Goal: Find specific page/section: Find specific page/section

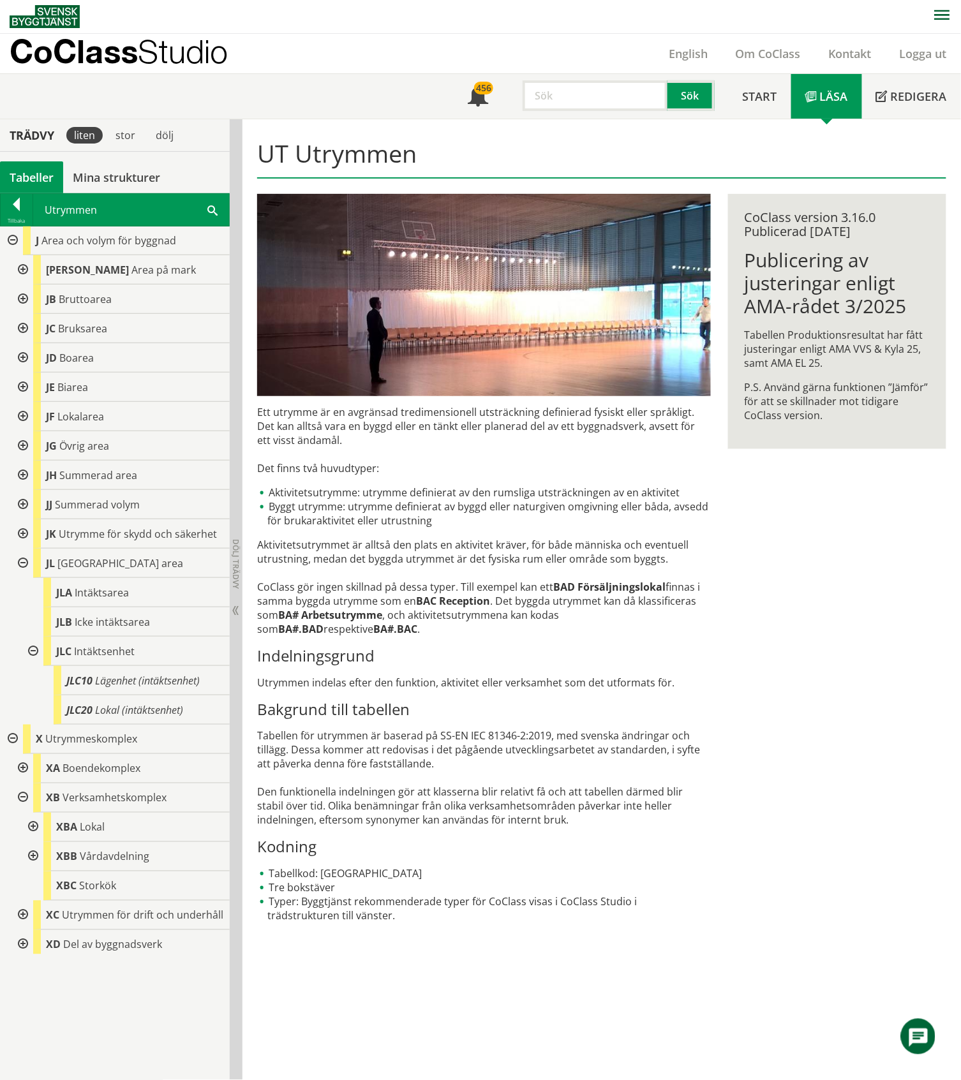
scroll to position [169, 0]
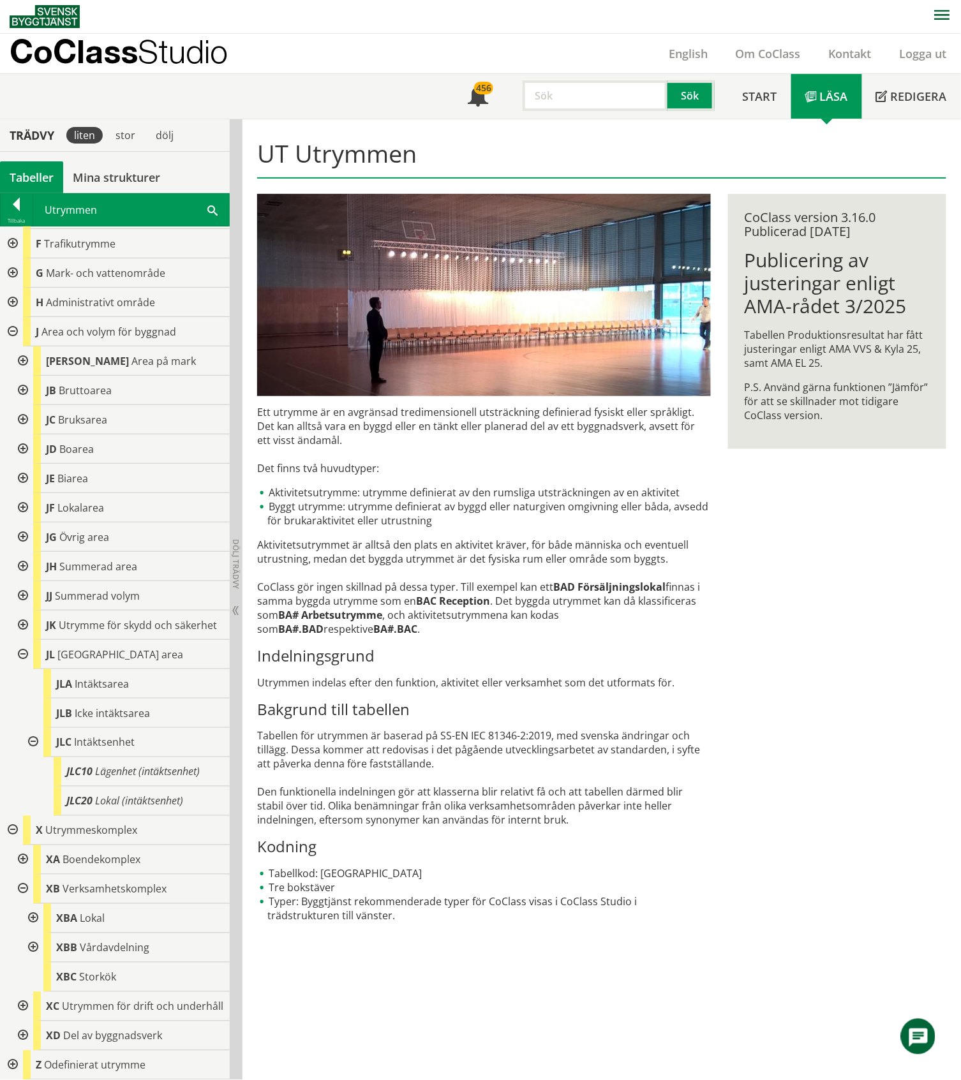
click at [11, 288] on div at bounding box center [11, 302] width 23 height 29
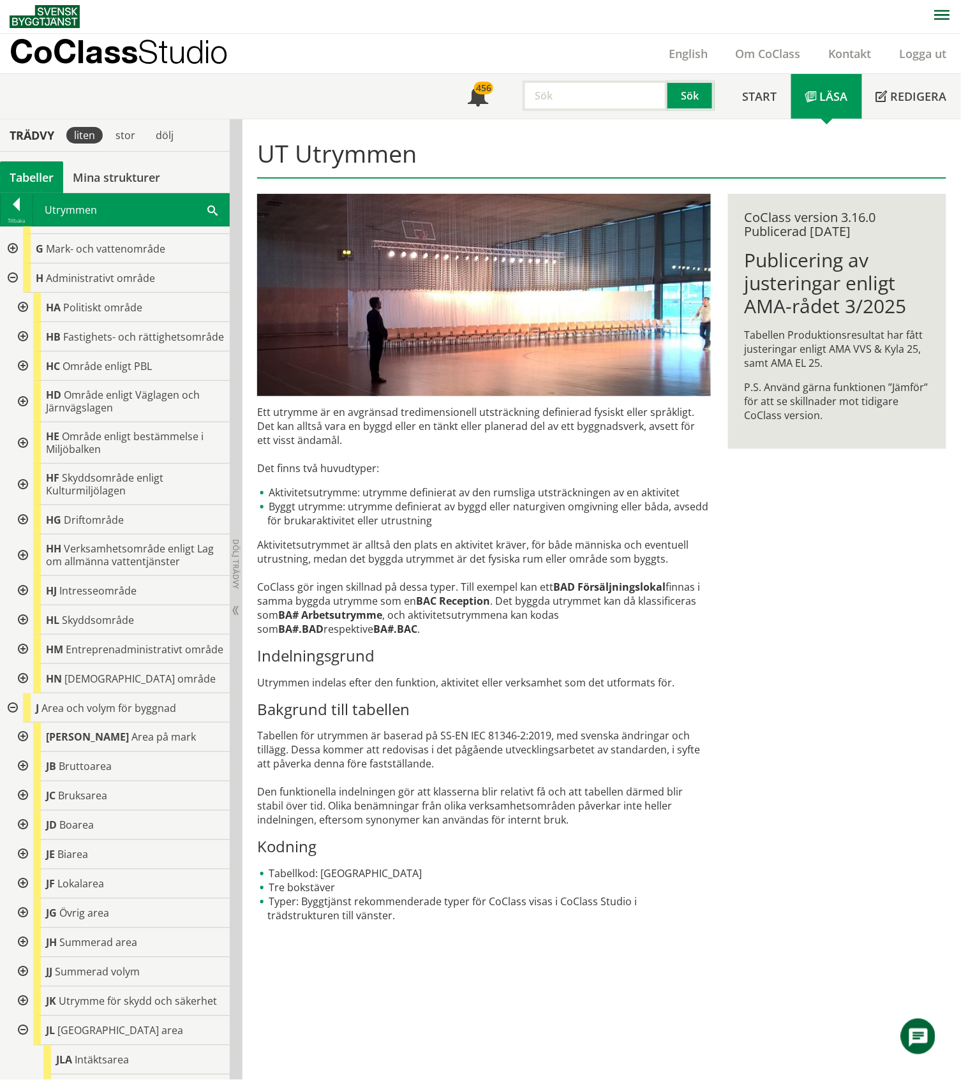
scroll to position [595, 0]
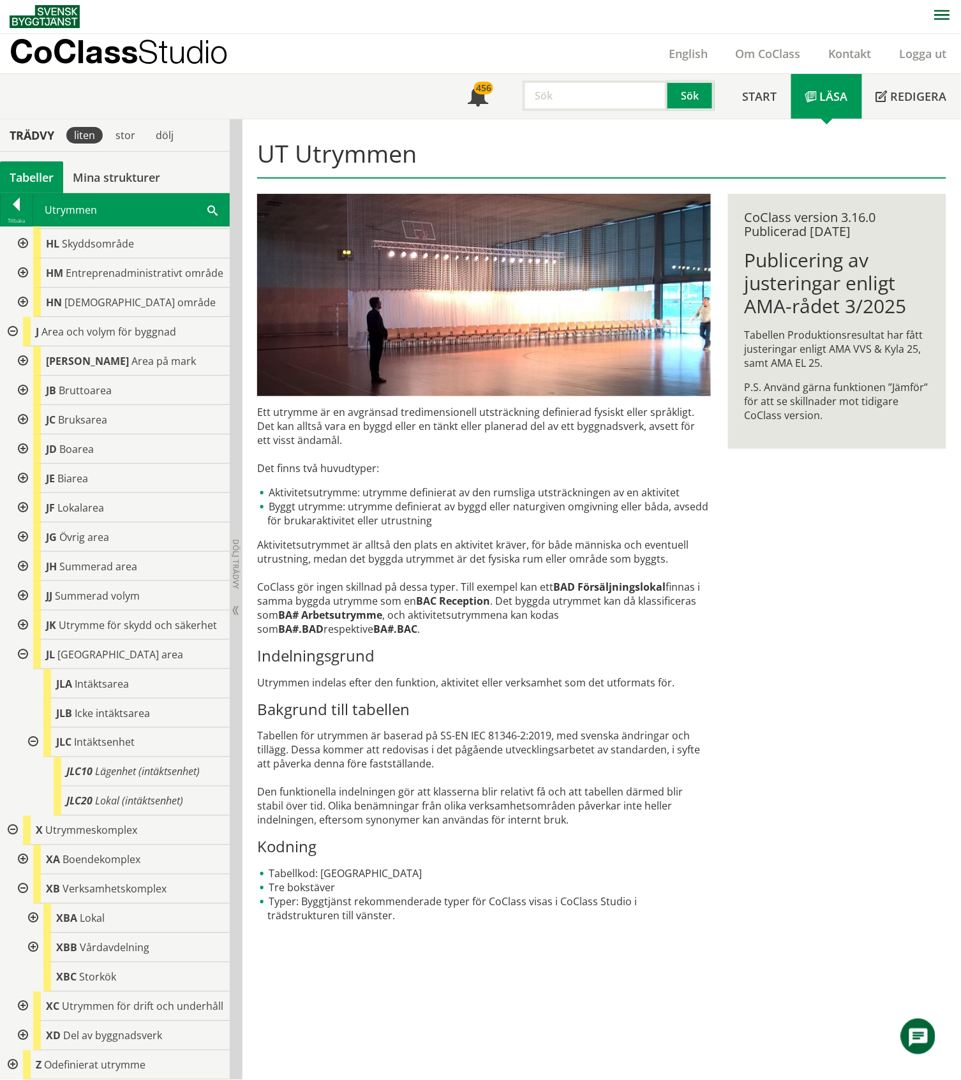
click at [13, 317] on div at bounding box center [11, 331] width 23 height 29
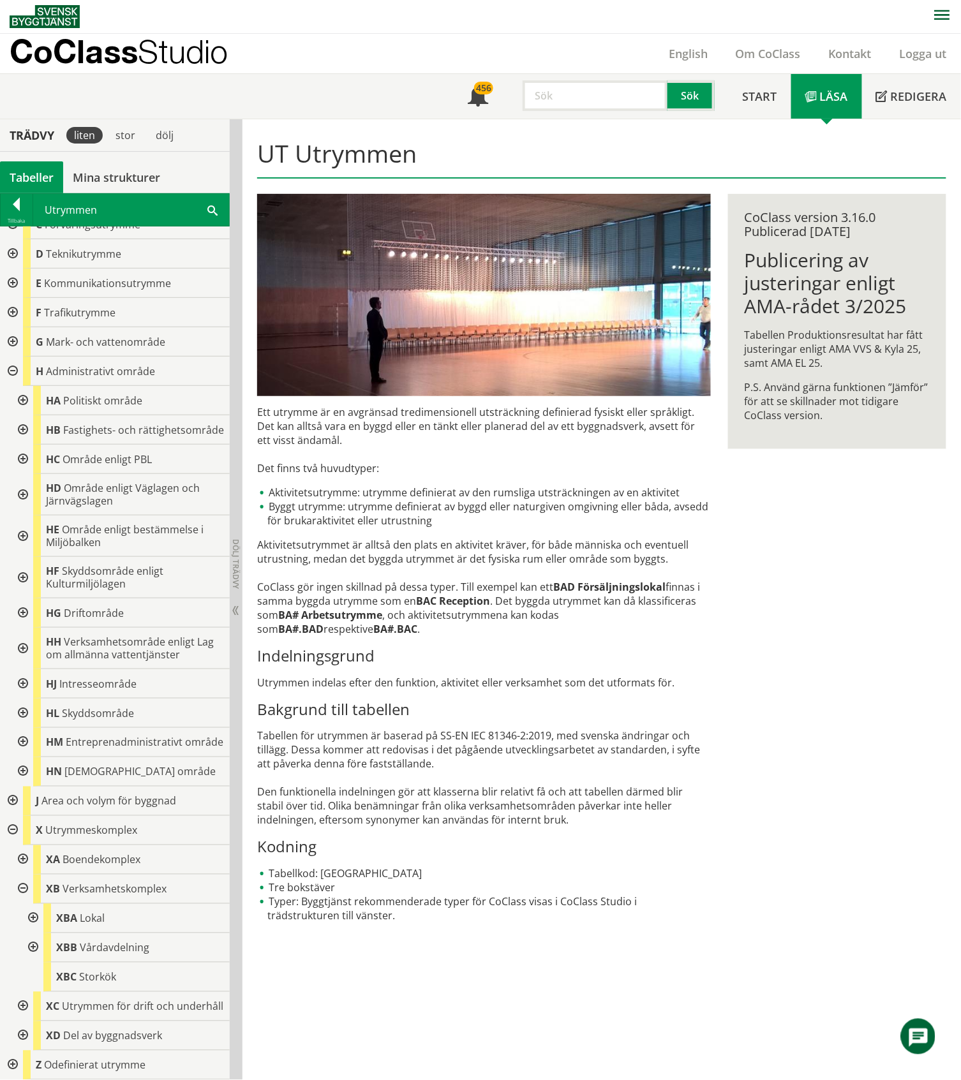
scroll to position [106, 0]
click at [22, 598] on div at bounding box center [21, 612] width 23 height 29
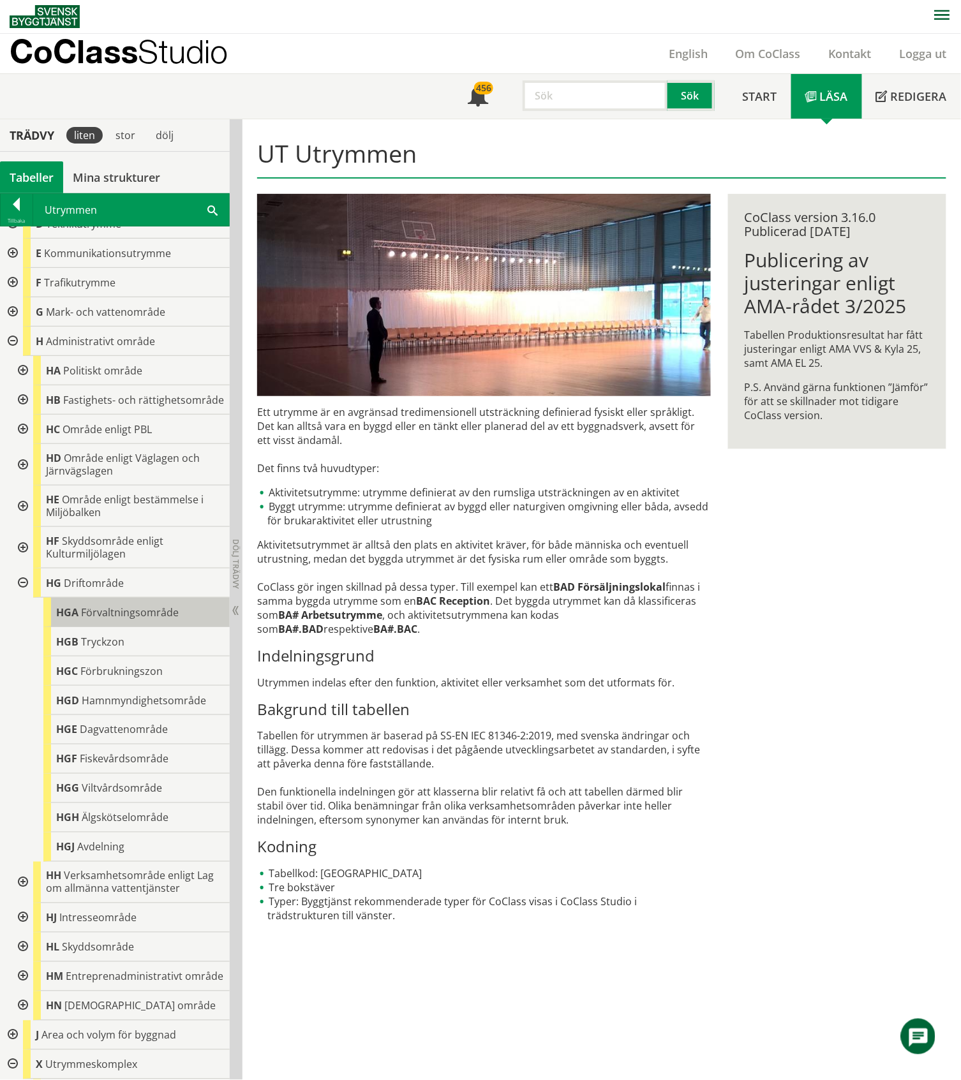
click at [94, 619] on span "Förvaltningsområde" at bounding box center [130, 612] width 98 height 14
click at [126, 619] on span "Förvaltningsområde" at bounding box center [130, 612] width 98 height 14
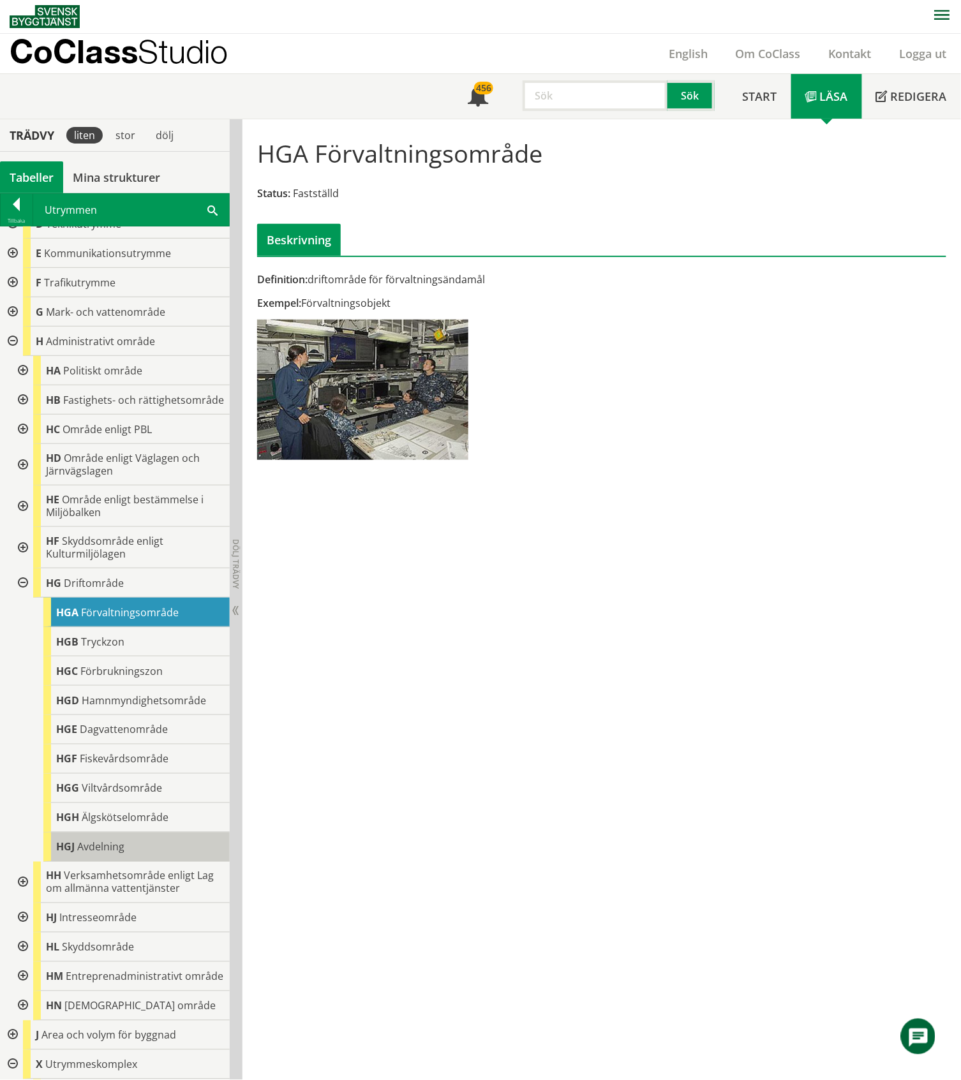
click at [117, 854] on span "Avdelning" at bounding box center [100, 847] width 47 height 14
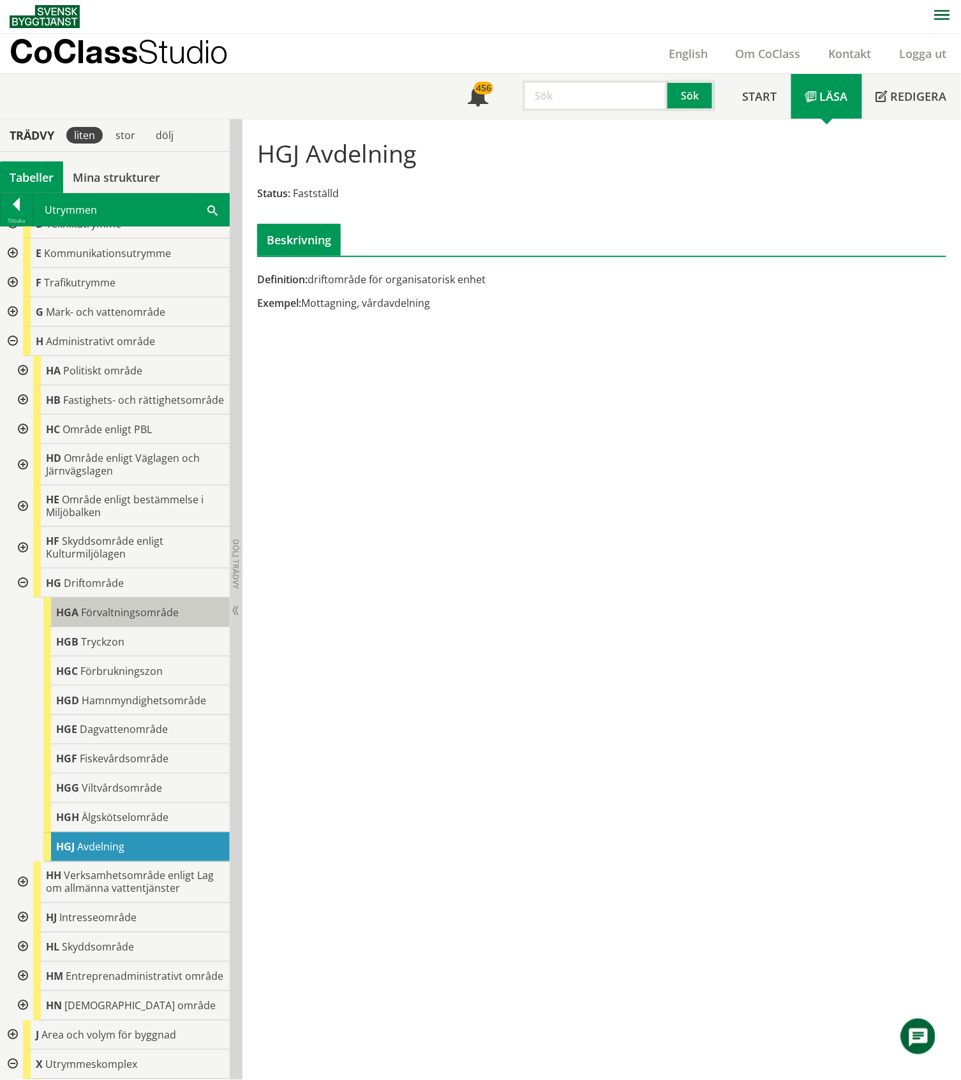
click at [110, 619] on span "Förvaltningsområde" at bounding box center [130, 612] width 98 height 14
